Goal: Book appointment/travel/reservation

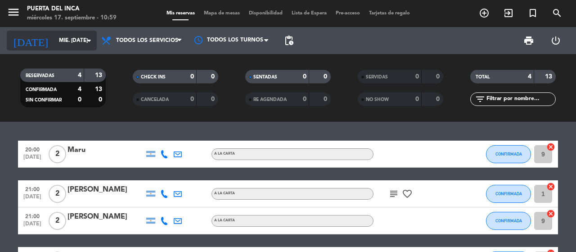
click at [79, 40] on input "mié. [DATE]" at bounding box center [90, 40] width 72 height 15
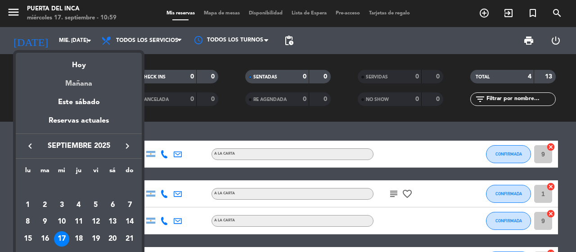
click at [81, 81] on div "Mañana" at bounding box center [79, 80] width 126 height 18
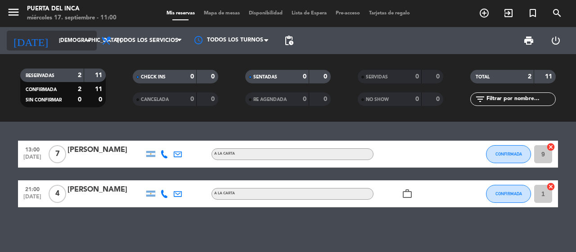
click at [80, 43] on input "[DEMOGRAPHIC_DATA] [DATE]" at bounding box center [90, 40] width 72 height 15
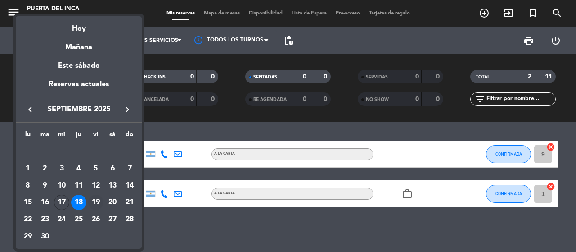
click at [95, 199] on div "19" at bounding box center [95, 201] width 15 height 15
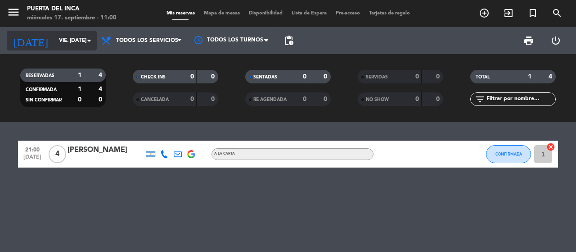
click at [76, 41] on input "vie. [DATE]" at bounding box center [90, 40] width 72 height 15
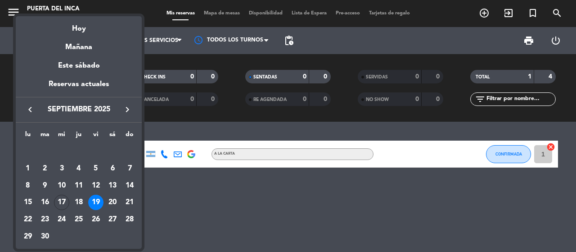
click at [62, 201] on div "17" at bounding box center [61, 201] width 15 height 15
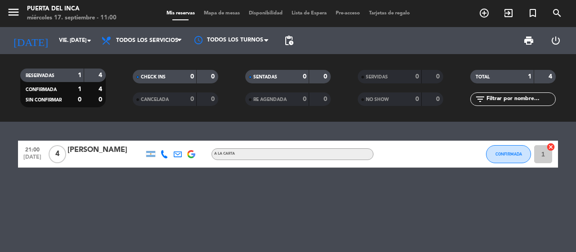
type input "mié. [DATE]"
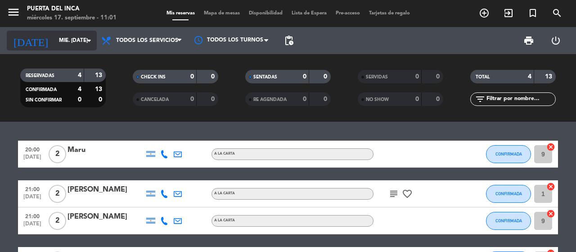
click at [71, 38] on input "mié. [DATE]" at bounding box center [90, 40] width 72 height 15
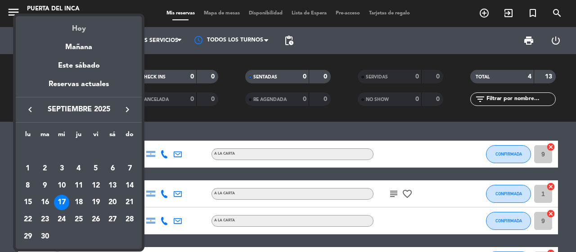
click at [88, 25] on div "Hoy" at bounding box center [79, 25] width 126 height 18
